Goal: Navigation & Orientation: Find specific page/section

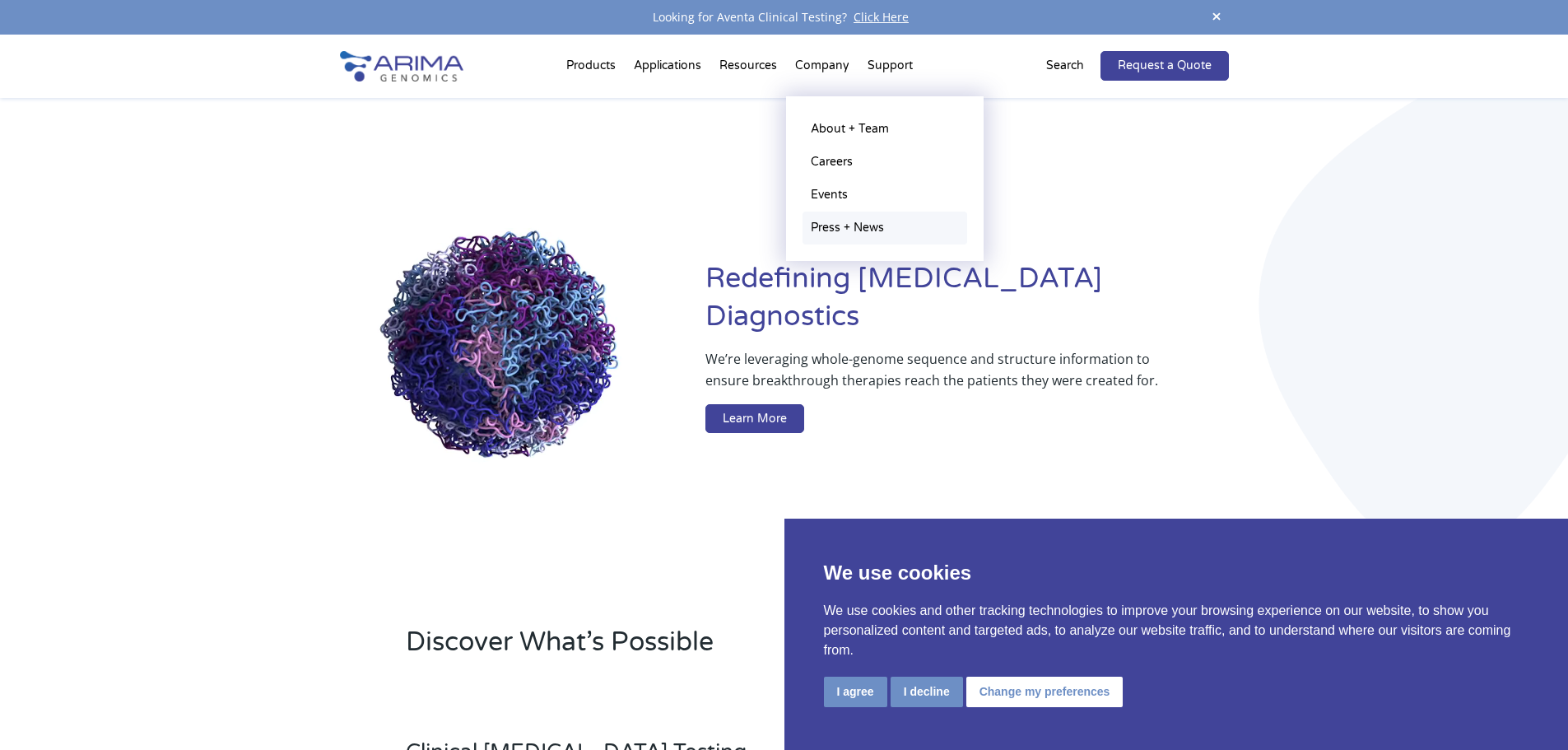
click at [847, 224] on link "Press + News" at bounding box center [884, 228] width 165 height 33
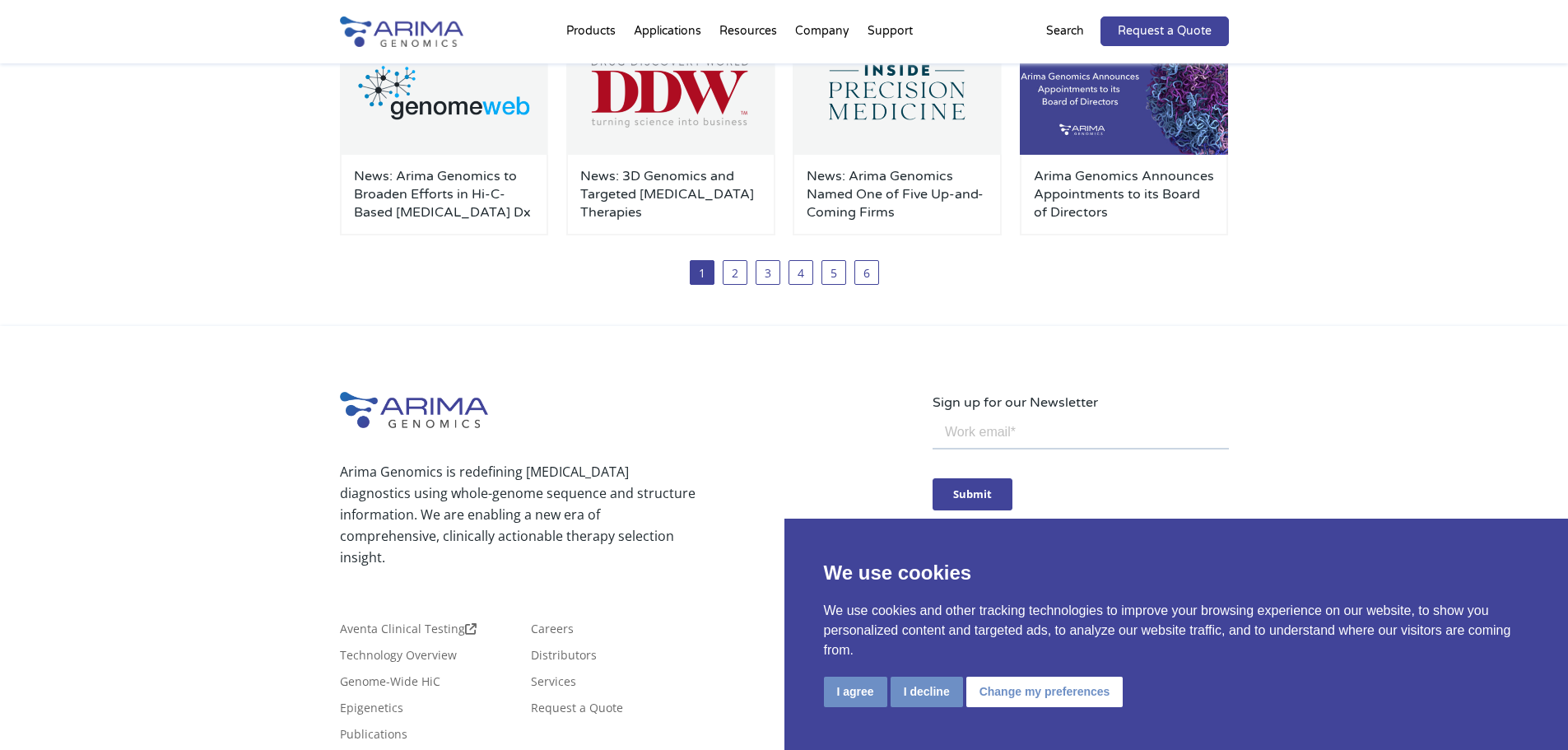
scroll to position [547, 0]
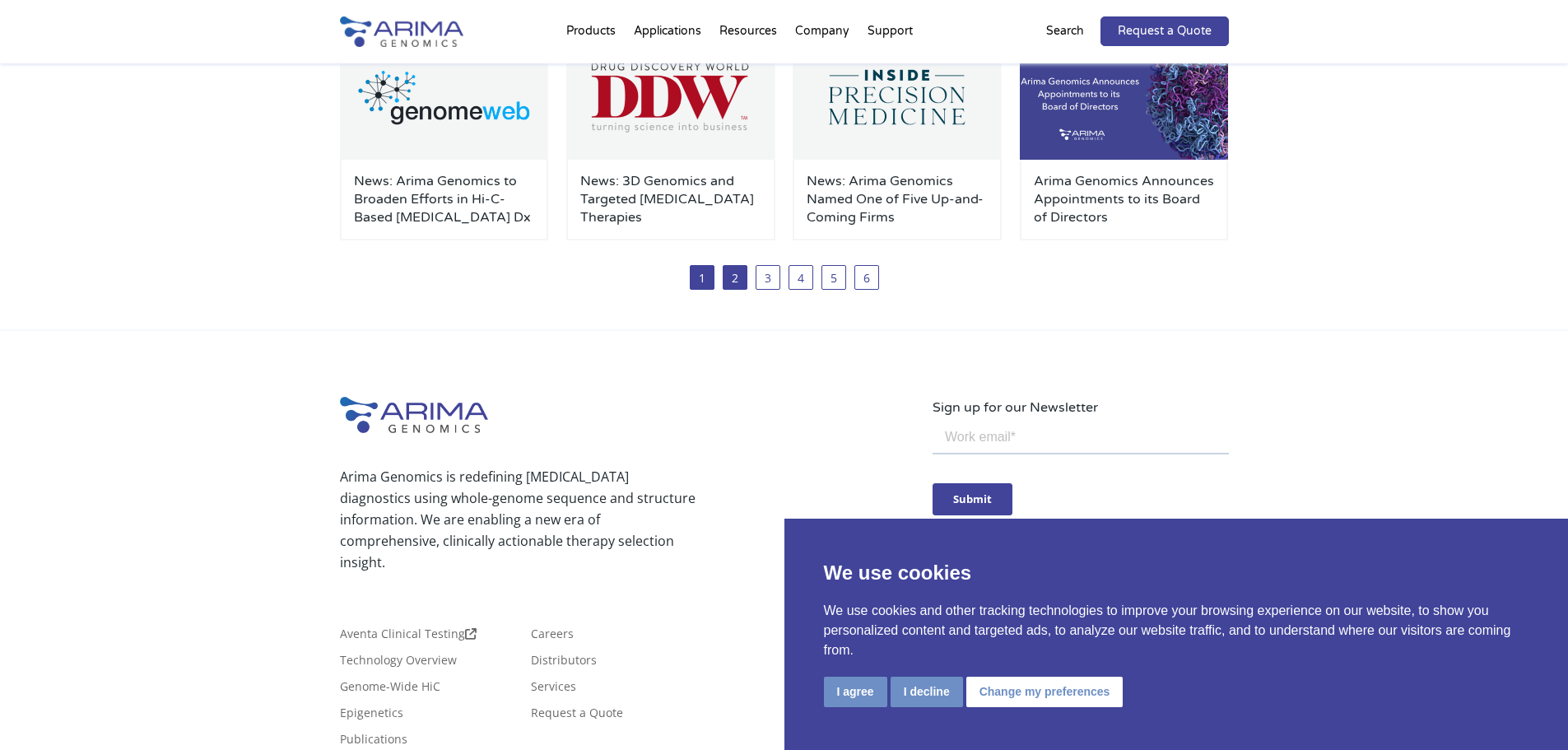
click at [742, 277] on link "2" at bounding box center [734, 277] width 24 height 24
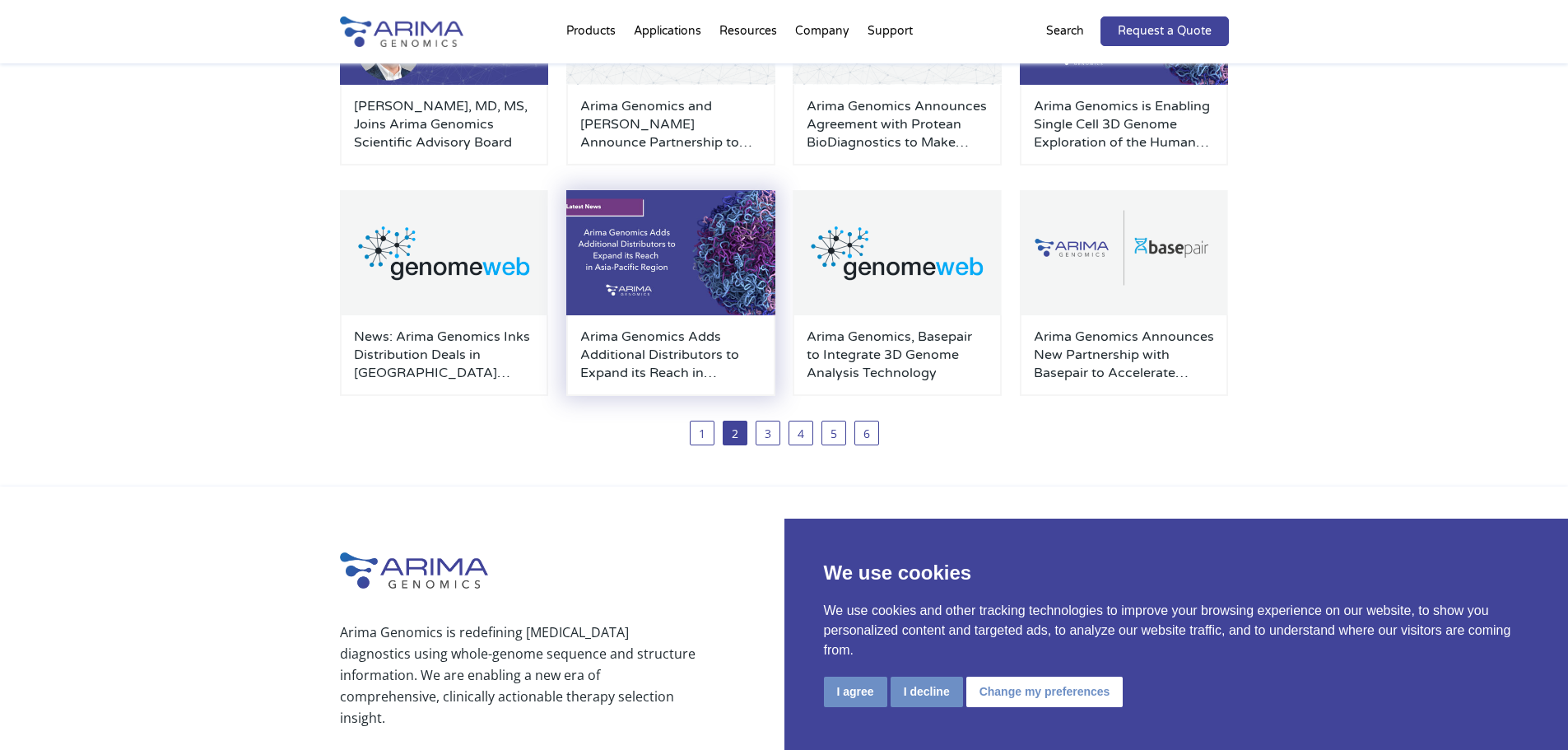
scroll to position [395, 0]
